Goal: Task Accomplishment & Management: Manage account settings

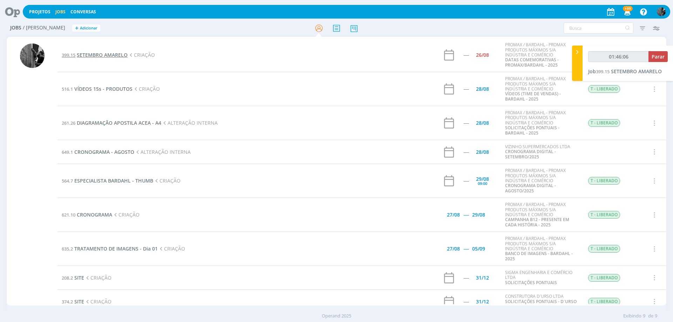
click at [111, 57] on span "SETEMBRO AMARELO" at bounding box center [102, 55] width 51 height 7
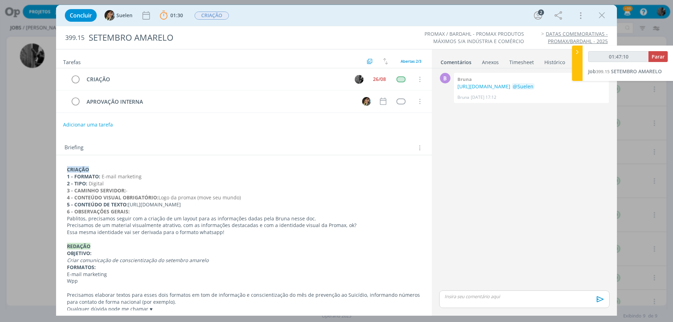
click at [130, 205] on p "5 - CONTEÚDO DE TEXTO: [URL][DOMAIN_NAME]" at bounding box center [244, 204] width 354 height 7
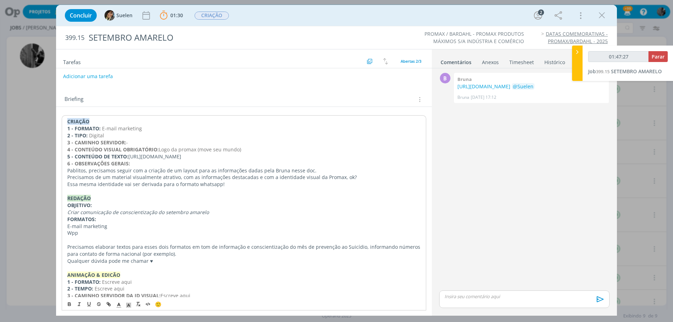
scroll to position [21, 0]
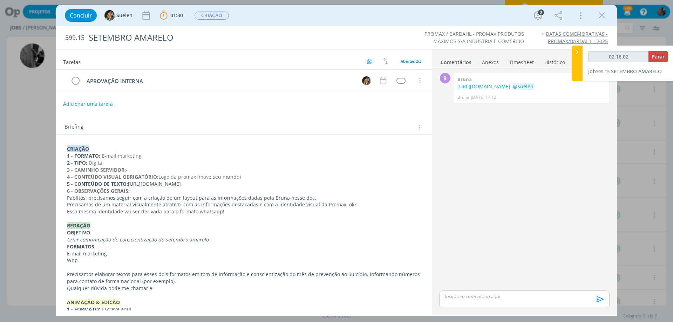
type input "02:18:03"
click at [659, 58] on span "Parar" at bounding box center [657, 56] width 13 height 7
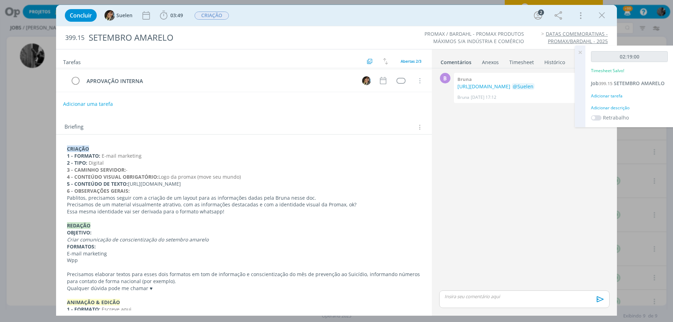
click at [506, 294] on p "dialog" at bounding box center [524, 296] width 159 height 6
click at [593, 300] on span "Suelen" at bounding box center [599, 299] width 18 height 8
click at [602, 301] on icon "dialog" at bounding box center [599, 301] width 11 height 11
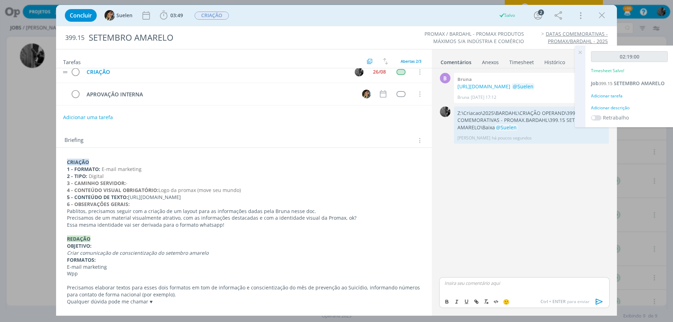
scroll to position [0, 0]
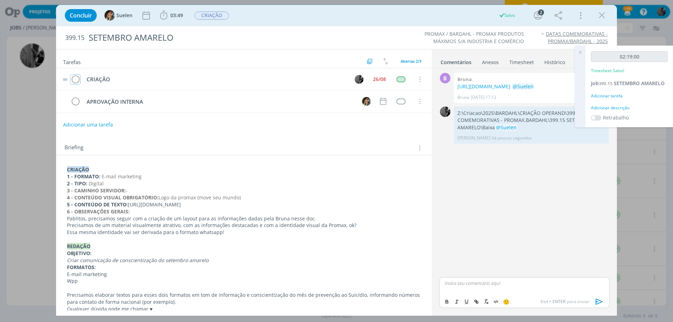
click at [72, 79] on icon "dialog" at bounding box center [75, 79] width 10 height 11
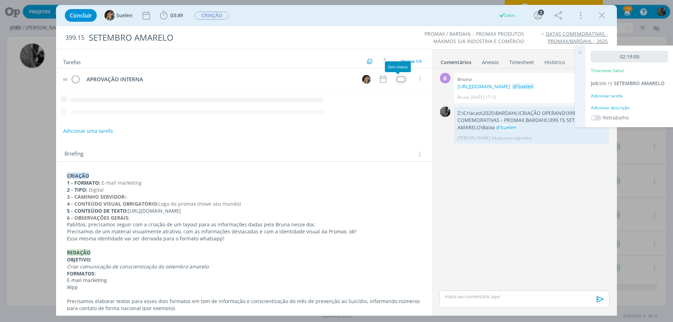
click at [399, 81] on div "dialog" at bounding box center [400, 79] width 9 height 6
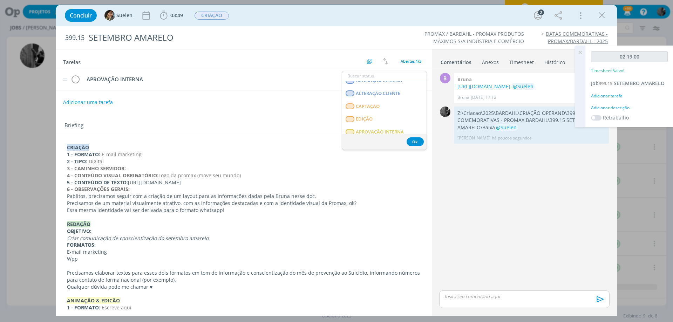
scroll to position [70, 0]
click at [379, 131] on span "APROVAÇÃO INTERNA" at bounding box center [380, 133] width 48 height 6
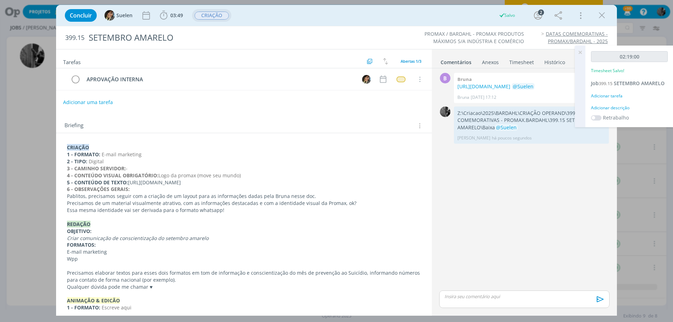
click at [206, 15] on span "CRIAÇÃO" at bounding box center [211, 16] width 34 height 8
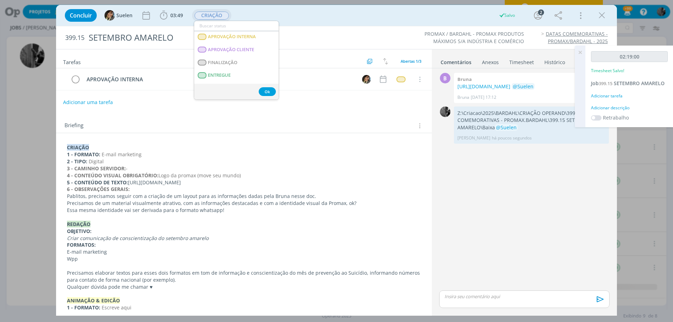
scroll to position [105, 0]
click at [247, 36] on span "APROVAÇÃO INTERNA" at bounding box center [232, 35] width 48 height 6
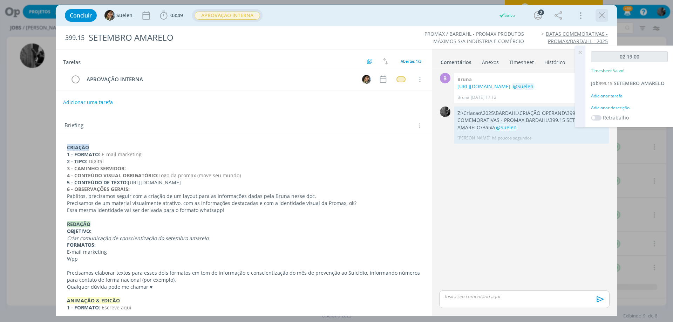
click at [599, 19] on icon "dialog" at bounding box center [601, 15] width 11 height 11
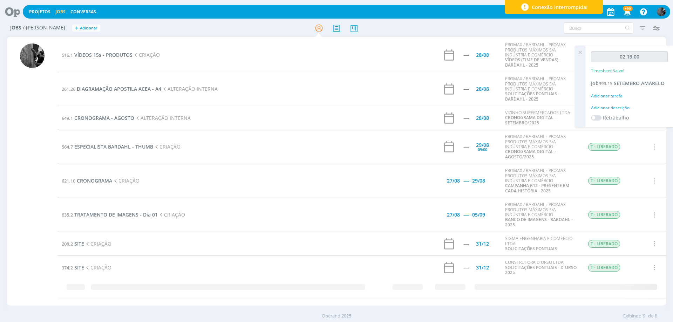
click at [579, 53] on icon at bounding box center [580, 53] width 13 height 14
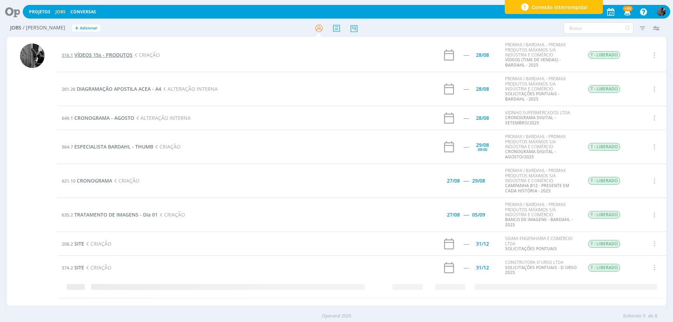
click at [97, 55] on span "VÍDEOS 15s - PRODUTOS" at bounding box center [103, 55] width 58 height 7
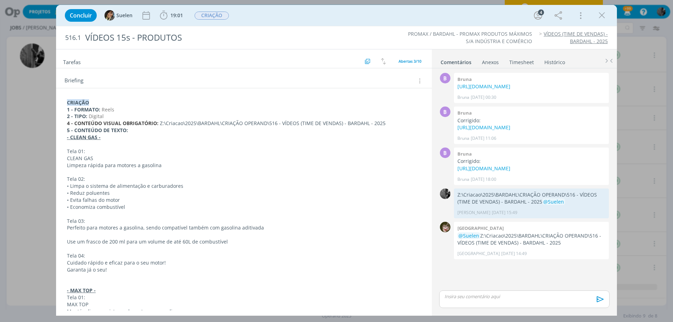
scroll to position [105, 0]
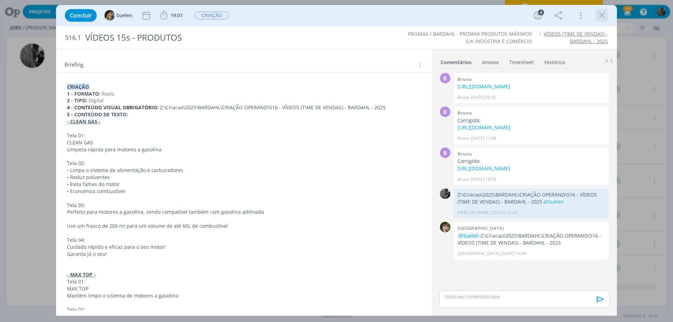
click at [596, 11] on div "dialog" at bounding box center [601, 15] width 13 height 13
click at [610, 16] on div "Concluir Suelen 19:01 Iniciar Apontar Data * [DATE] Horas * 00:00 Tarefa Seleci…" at bounding box center [336, 15] width 550 height 17
click at [603, 17] on icon "dialog" at bounding box center [601, 15] width 11 height 11
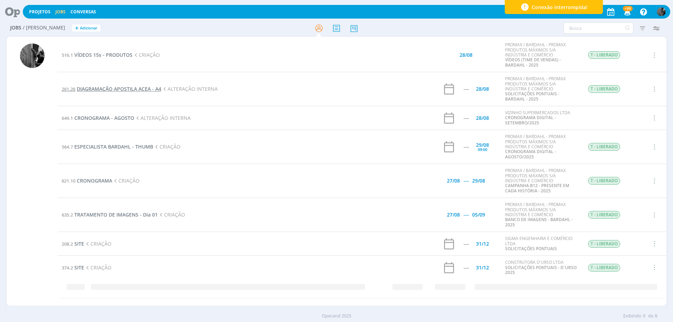
click at [114, 91] on span "DIAGRAMAÇÃO APOSTILA ACEA - A4" at bounding box center [119, 88] width 84 height 7
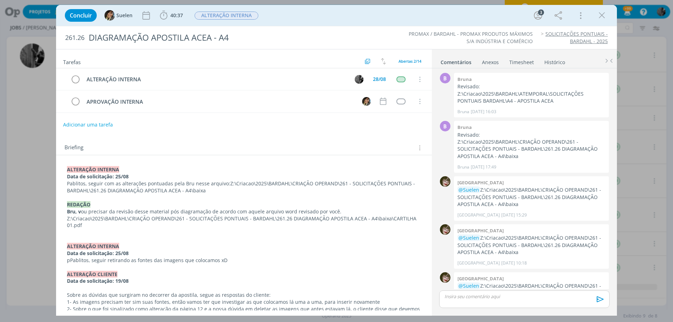
scroll to position [240, 0]
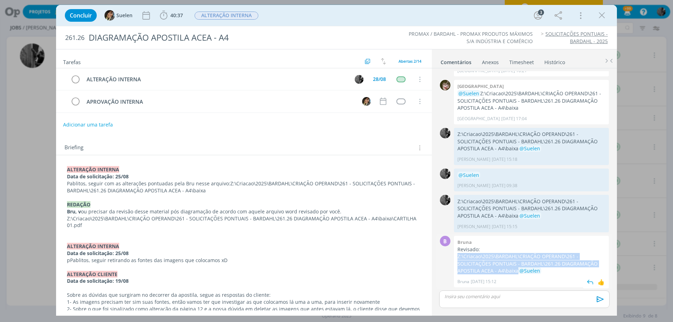
drag, startPoint x: 493, startPoint y: 271, endPoint x: 456, endPoint y: 258, distance: 38.7
click at [456, 258] on div "Bruna Revisado: Z:\Criacao\2025\BARDAHL\CRIAÇÃO OPERAND\261 - SOLICITAÇÕES PONT…" at bounding box center [531, 262] width 155 height 52
copy p "Z:\Criacao\2025\BARDAHL\CRIAÇÃO OPERAND\261 - SOLICITAÇÕES PONTUAIS - BARDAHL\2…"
click at [170, 15] on b "40:37" at bounding box center [176, 15] width 15 height 5
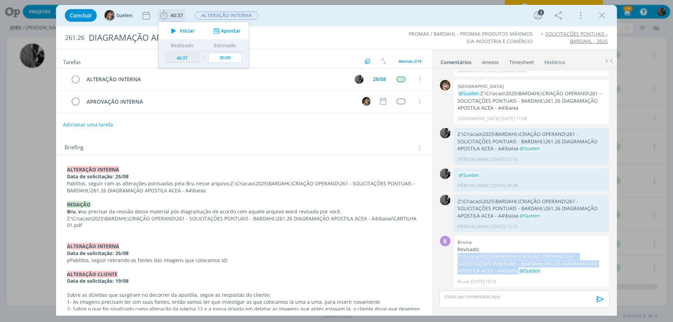
click at [174, 32] on icon "dialog" at bounding box center [173, 30] width 12 height 9
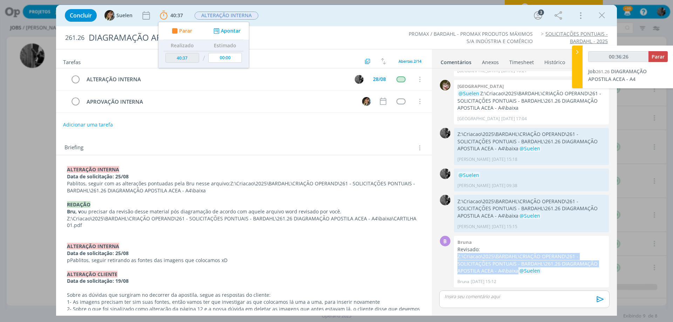
type input "00:36:27"
click at [655, 55] on span "Parar" at bounding box center [657, 56] width 13 height 7
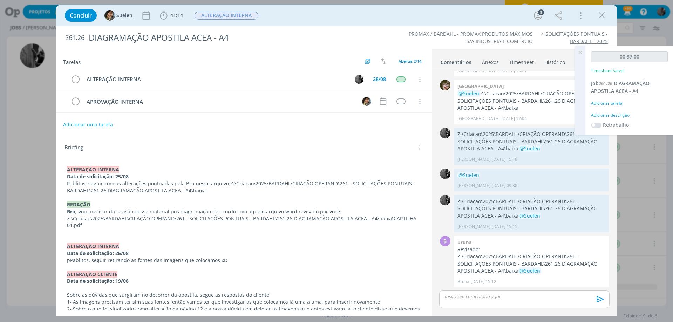
click at [479, 291] on div "dialog" at bounding box center [524, 299] width 170 height 18
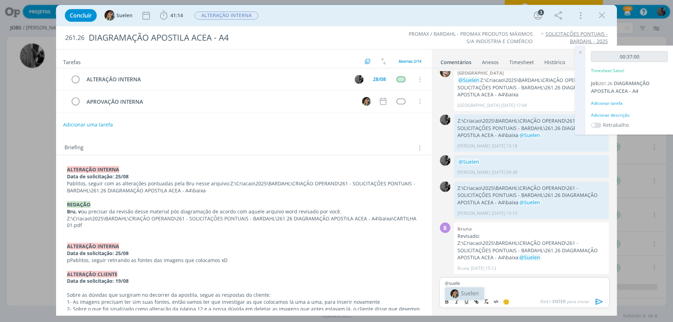
click at [481, 291] on li "Suelen" at bounding box center [464, 293] width 39 height 13
click at [594, 301] on icon "dialog" at bounding box center [599, 301] width 11 height 11
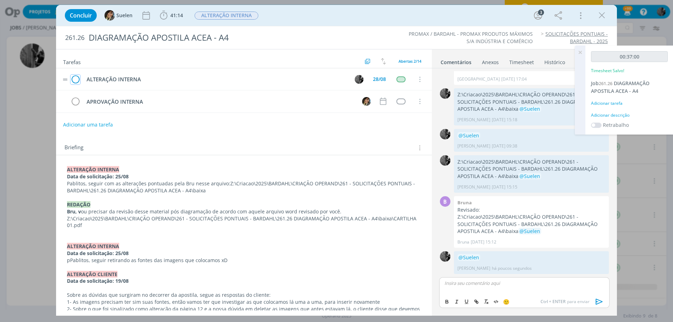
click at [74, 76] on icon "dialog" at bounding box center [75, 79] width 10 height 11
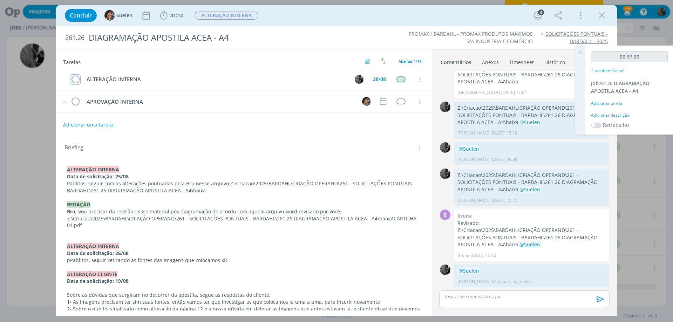
scroll to position [267, 0]
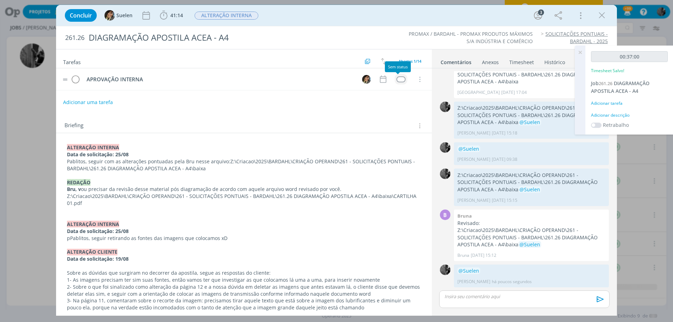
click at [396, 78] on div "dialog" at bounding box center [400, 79] width 9 height 6
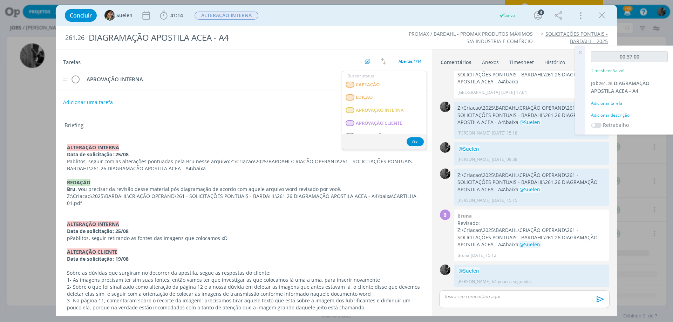
scroll to position [105, 0]
click at [382, 101] on span "APROVAÇÃO INTERNA" at bounding box center [380, 98] width 48 height 6
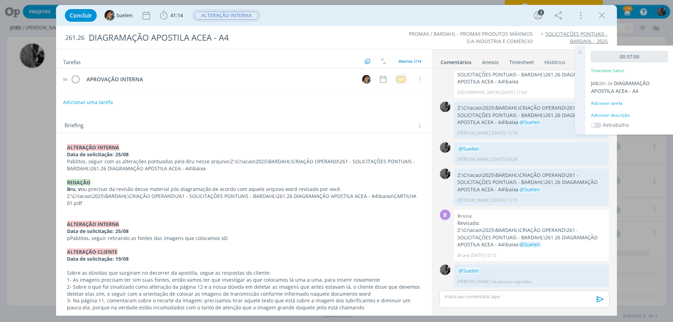
click at [228, 18] on span "ALTERAÇÃO INTERNA" at bounding box center [226, 16] width 64 height 8
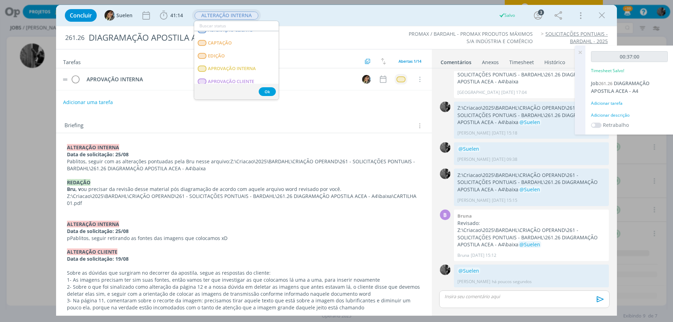
scroll to position [61, 0]
click at [243, 74] on INTERNA "APROVAÇÃO INTERNA" at bounding box center [236, 79] width 84 height 13
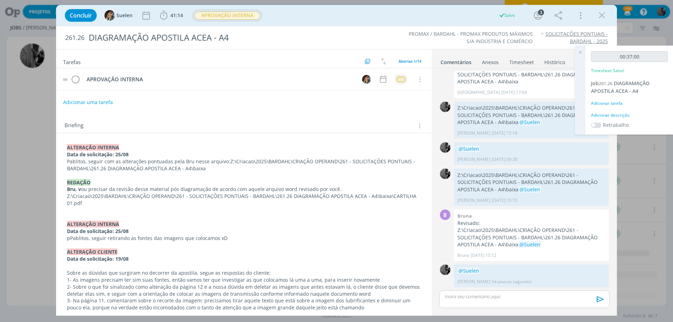
click at [579, 49] on icon at bounding box center [580, 53] width 13 height 14
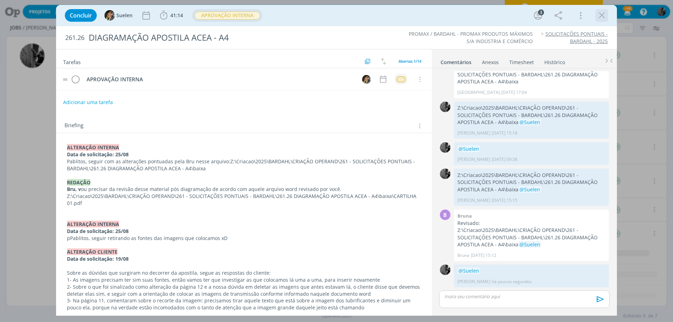
click at [604, 13] on icon "dialog" at bounding box center [601, 15] width 11 height 11
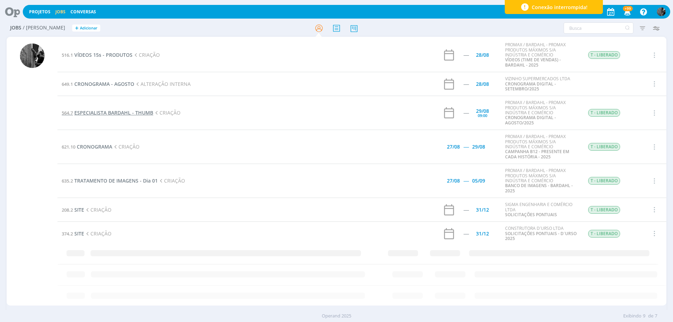
click at [126, 114] on span "ESPECIALISTA BARDAHL - THUMB" at bounding box center [113, 112] width 79 height 7
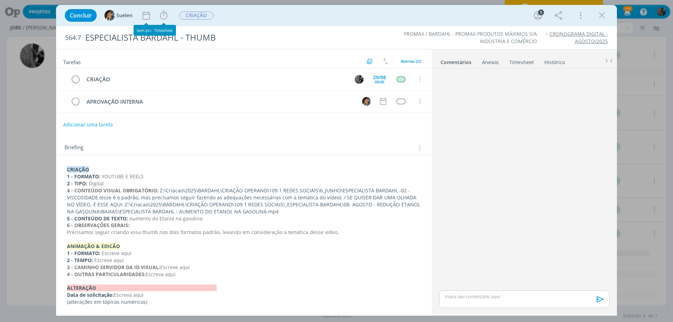
click at [170, 18] on div "Concluir Suelen Iniciar Apontar Data * [DATE] Horas * 00:00 Tarefa Selecione a …" at bounding box center [336, 15] width 550 height 17
click at [166, 15] on icon "dialog" at bounding box center [163, 15] width 11 height 11
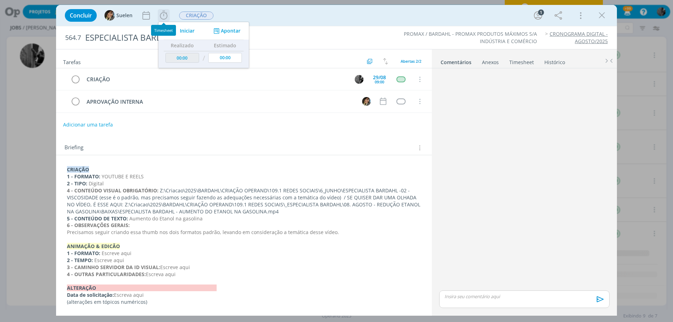
click at [179, 30] on icon "dialog" at bounding box center [173, 30] width 12 height 9
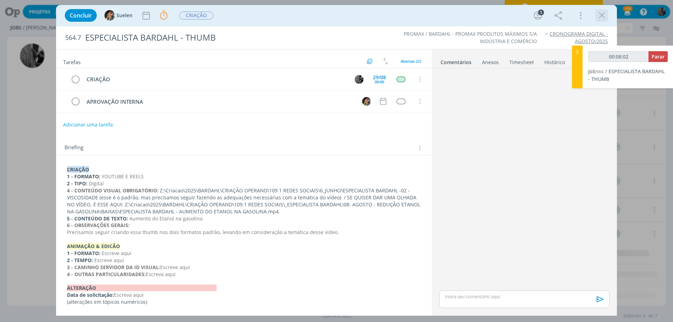
click at [601, 18] on icon "dialog" at bounding box center [601, 15] width 11 height 11
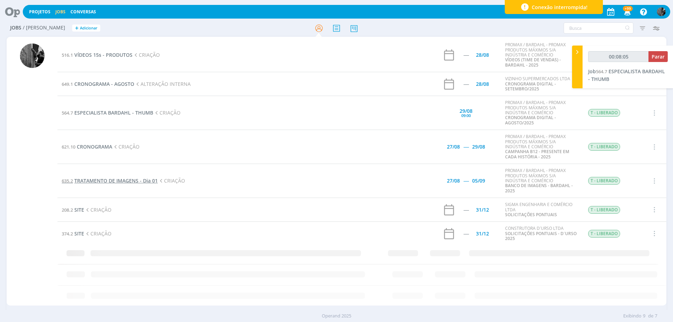
click at [125, 183] on span "TRATAMENTO DE IMAGENS - Dia 01" at bounding box center [115, 180] width 83 height 7
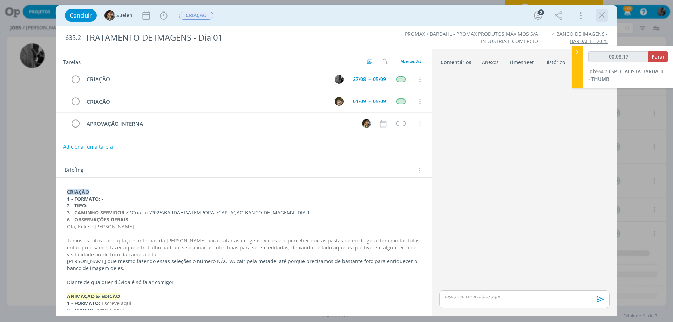
click at [603, 12] on icon "dialog" at bounding box center [601, 15] width 11 height 11
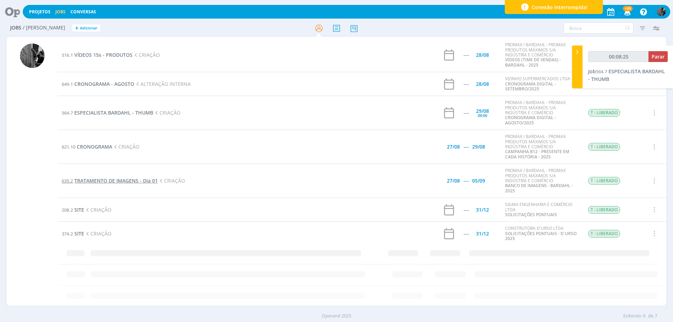
click at [118, 180] on span "TRATAMENTO DE IMAGENS - Dia 01" at bounding box center [115, 180] width 83 height 7
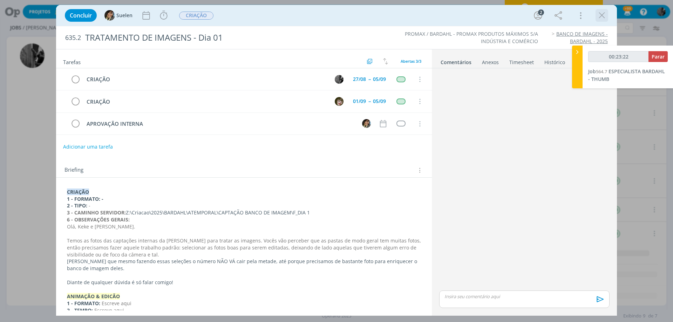
click at [604, 19] on icon "dialog" at bounding box center [601, 15] width 11 height 11
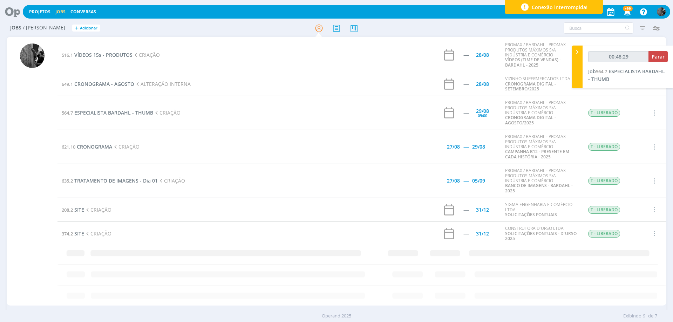
type input "00:48:30"
click at [656, 54] on span "Parar" at bounding box center [657, 56] width 13 height 7
